Goal: Check status

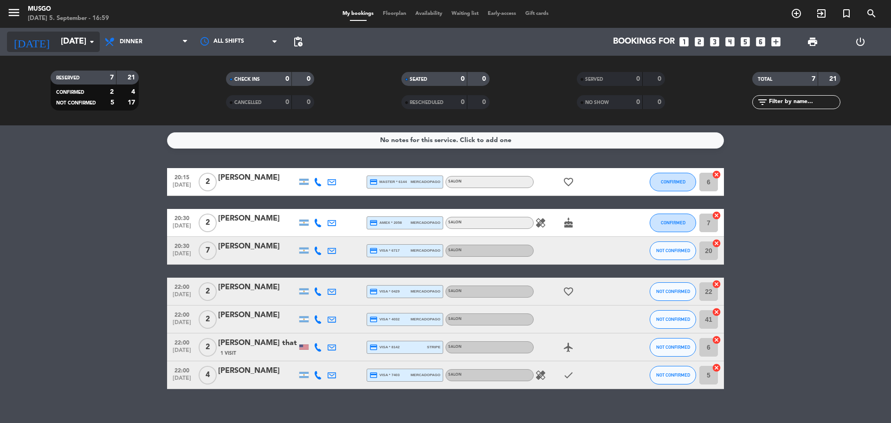
click at [71, 41] on input "[DATE]" at bounding box center [110, 41] width 108 height 19
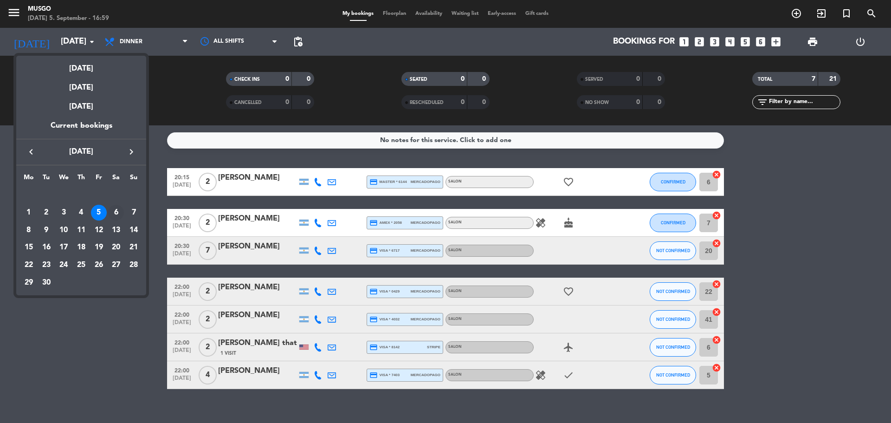
click at [117, 209] on div "6" at bounding box center [116, 213] width 16 height 16
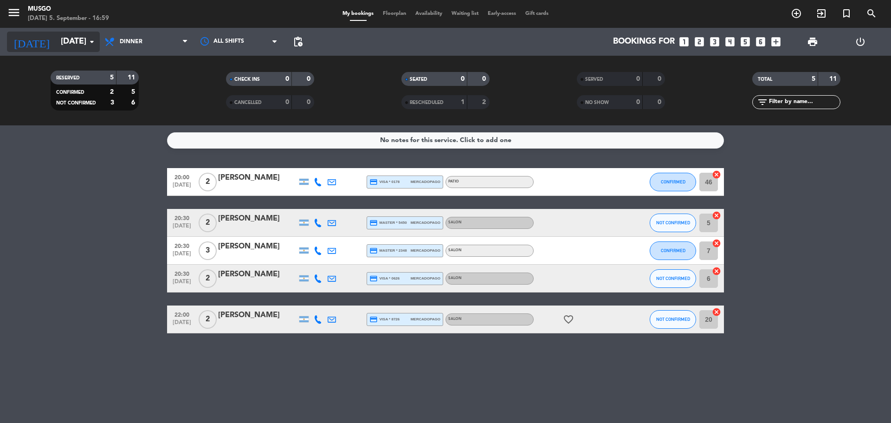
click at [82, 42] on input "[DATE]" at bounding box center [110, 41] width 108 height 19
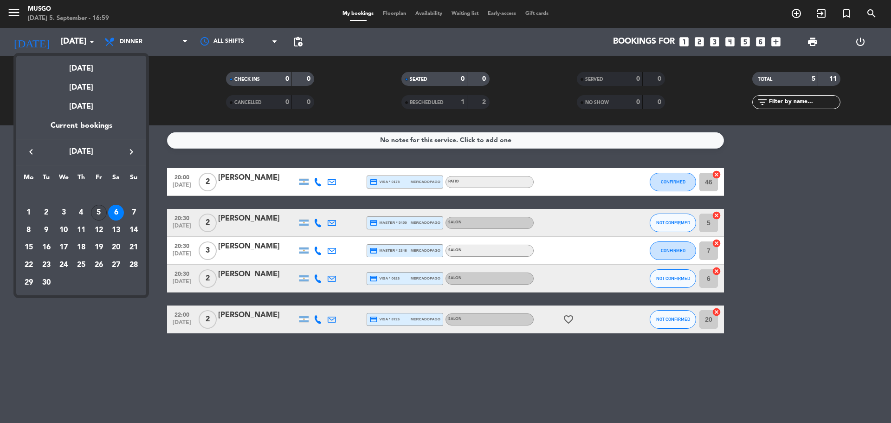
click at [97, 215] on div "5" at bounding box center [99, 213] width 16 height 16
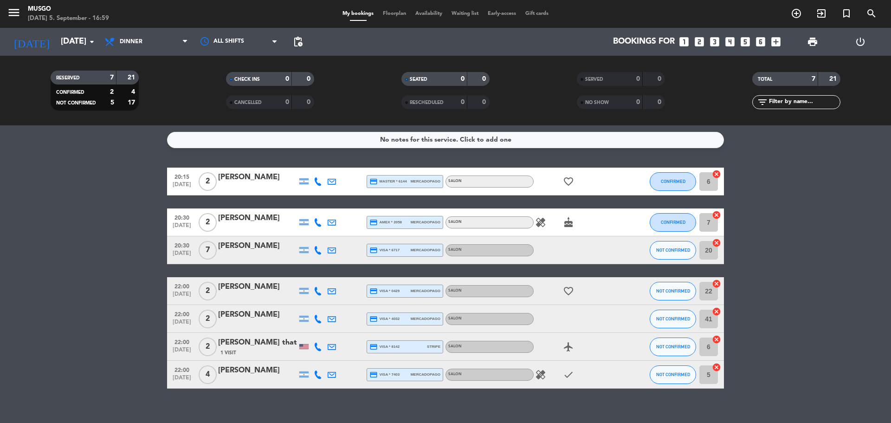
scroll to position [1, 0]
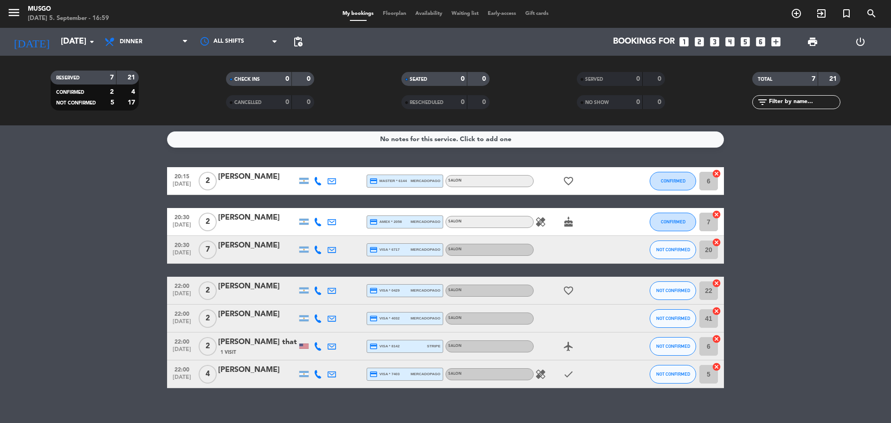
click at [539, 224] on icon "healing" at bounding box center [540, 221] width 11 height 11
click at [542, 374] on icon "healing" at bounding box center [540, 374] width 11 height 11
click at [816, 267] on bookings-row "20:15 [DATE] 2 [PERSON_NAME] credit_card master * 6144 mercadopago SALON favori…" at bounding box center [445, 277] width 891 height 221
click at [62, 50] on input "[DATE]" at bounding box center [110, 41] width 108 height 19
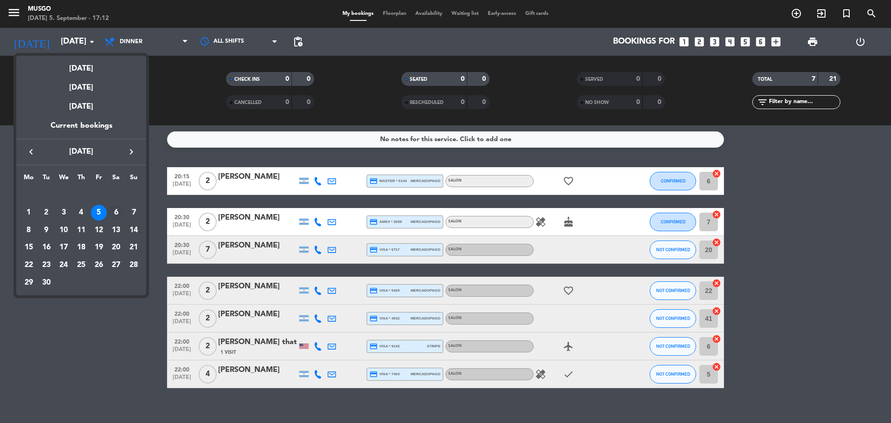
click at [111, 215] on div "6" at bounding box center [116, 213] width 16 height 16
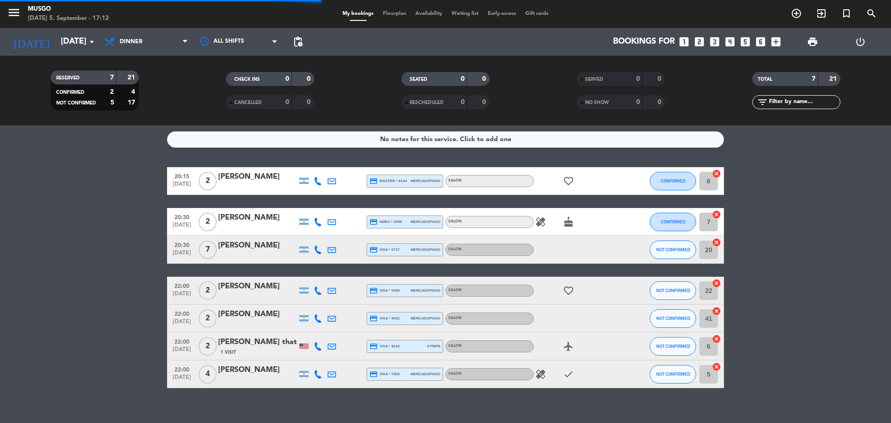
scroll to position [0, 0]
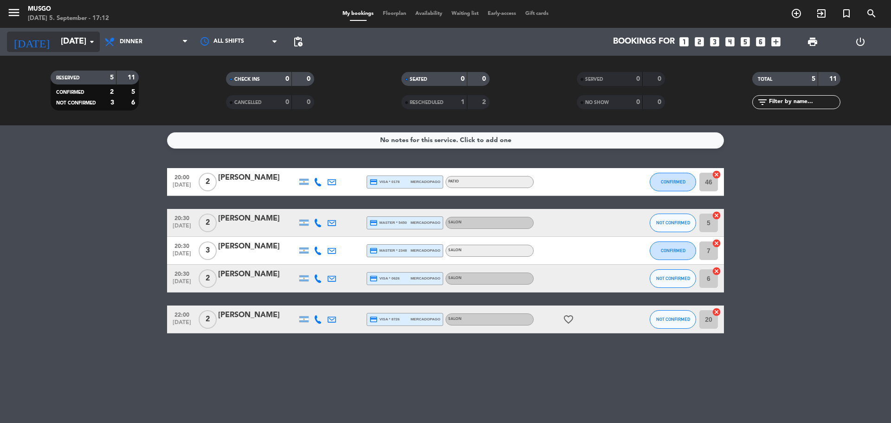
click at [94, 47] on icon "arrow_drop_down" at bounding box center [91, 41] width 11 height 11
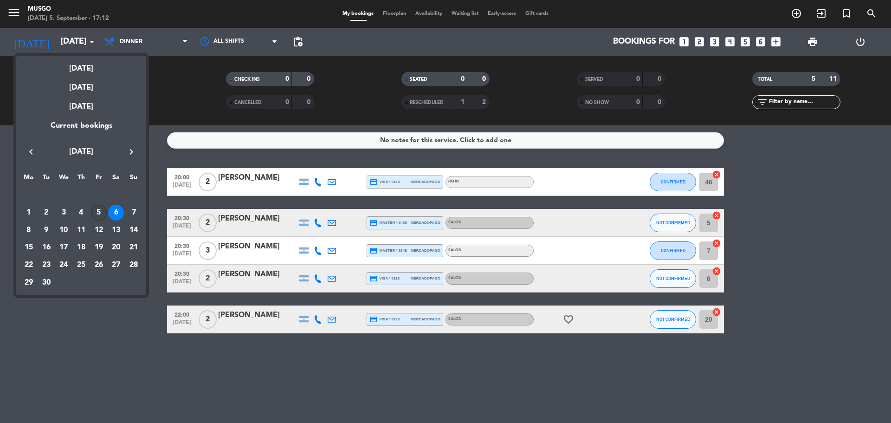
click at [97, 213] on div "5" at bounding box center [99, 213] width 16 height 16
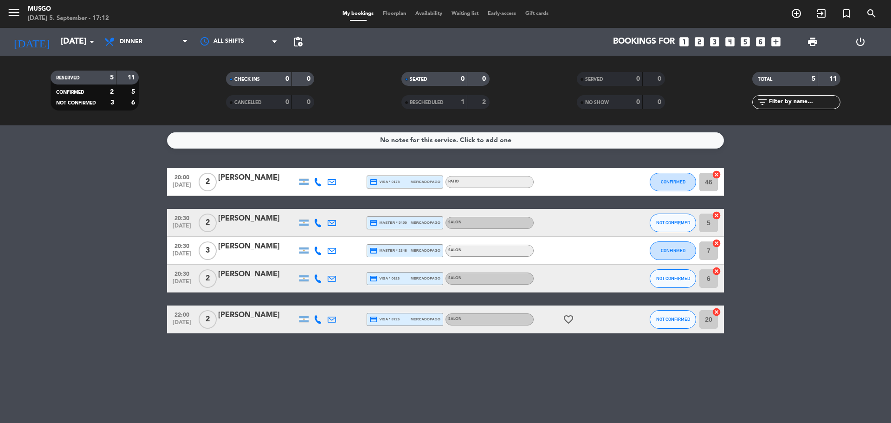
type input "[DATE]"
